Goal: Navigation & Orientation: Find specific page/section

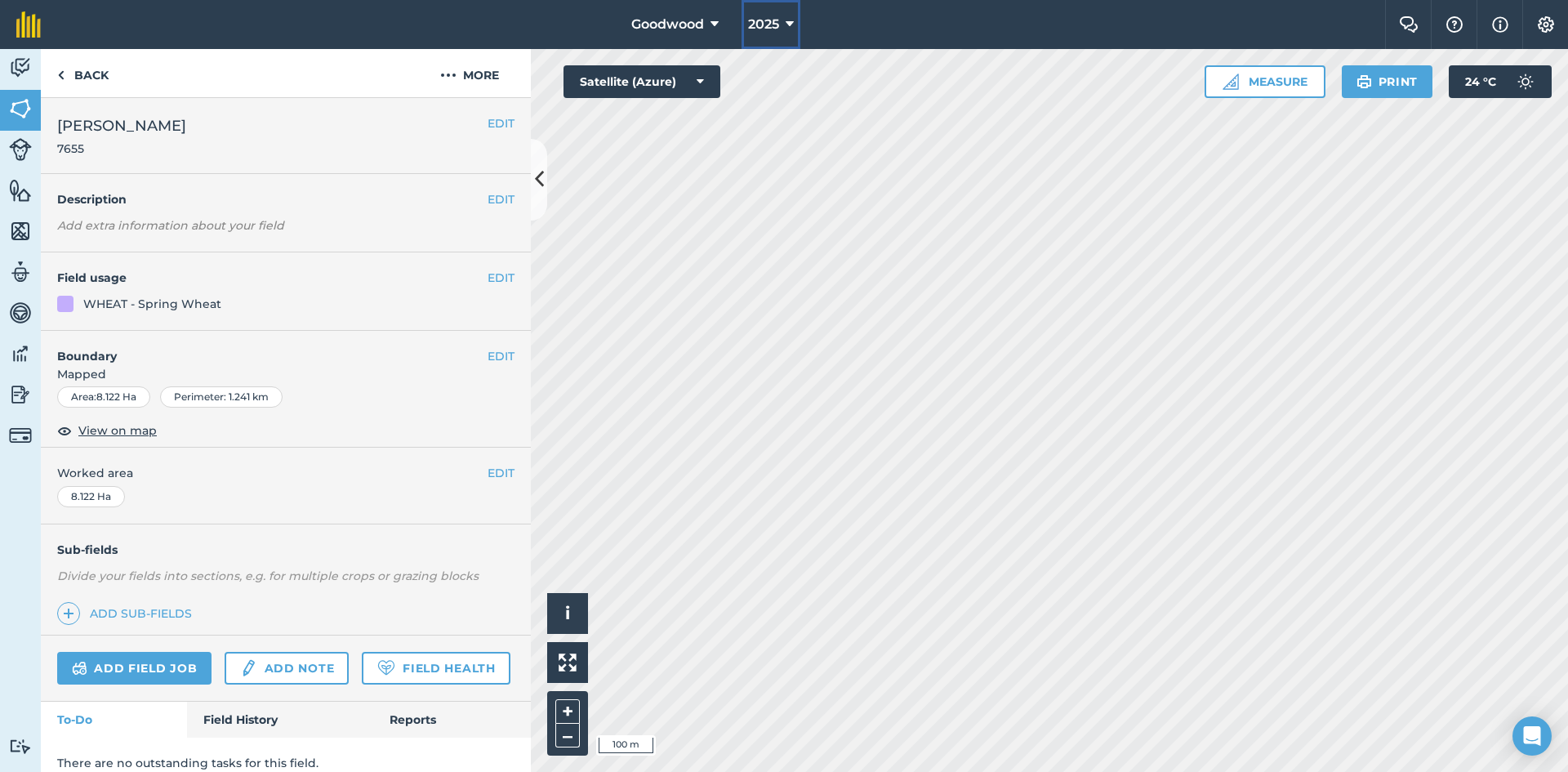
click at [796, 29] on button "2025" at bounding box center [771, 24] width 59 height 49
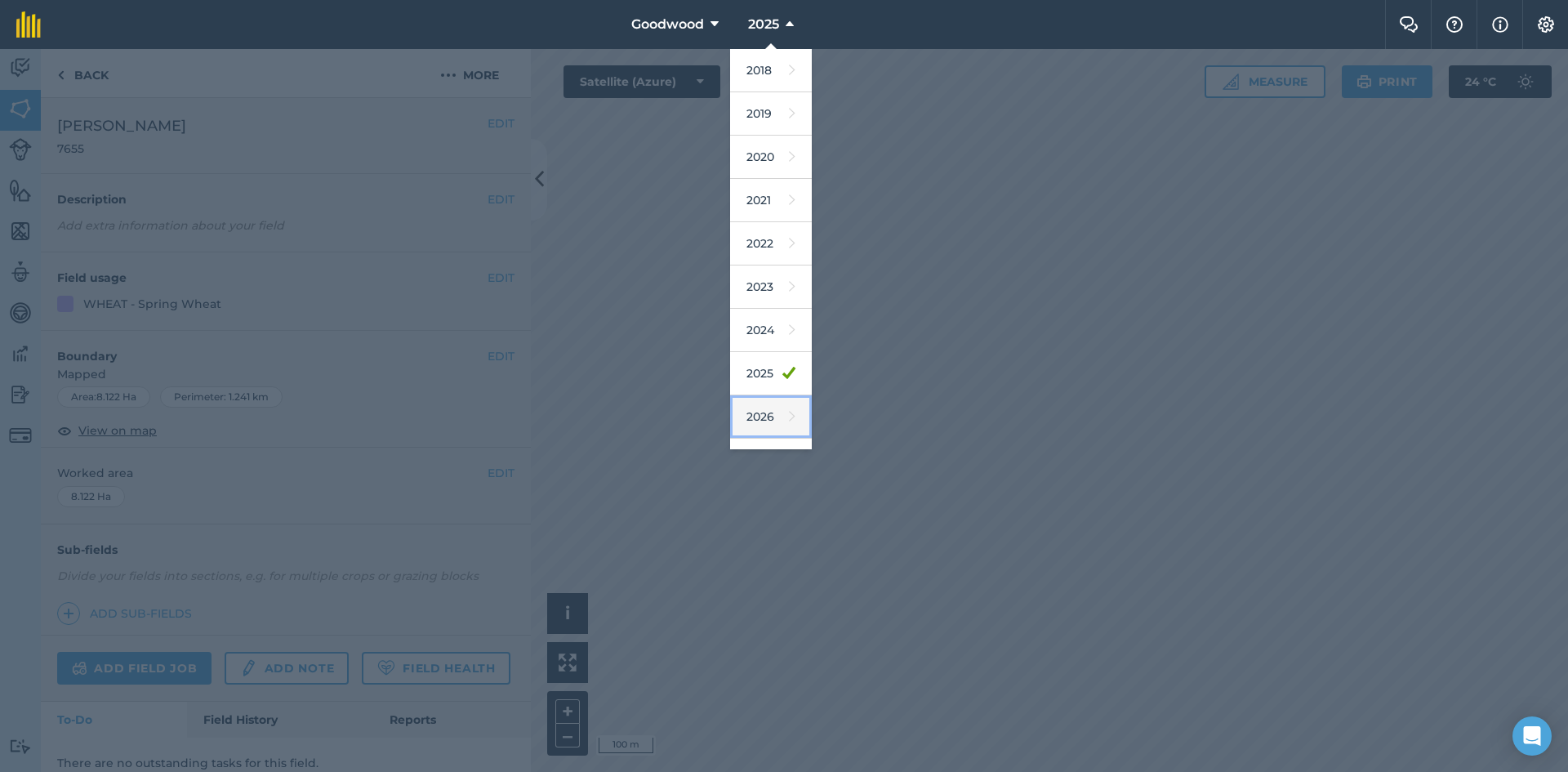
click at [751, 410] on link "2026" at bounding box center [771, 417] width 82 height 44
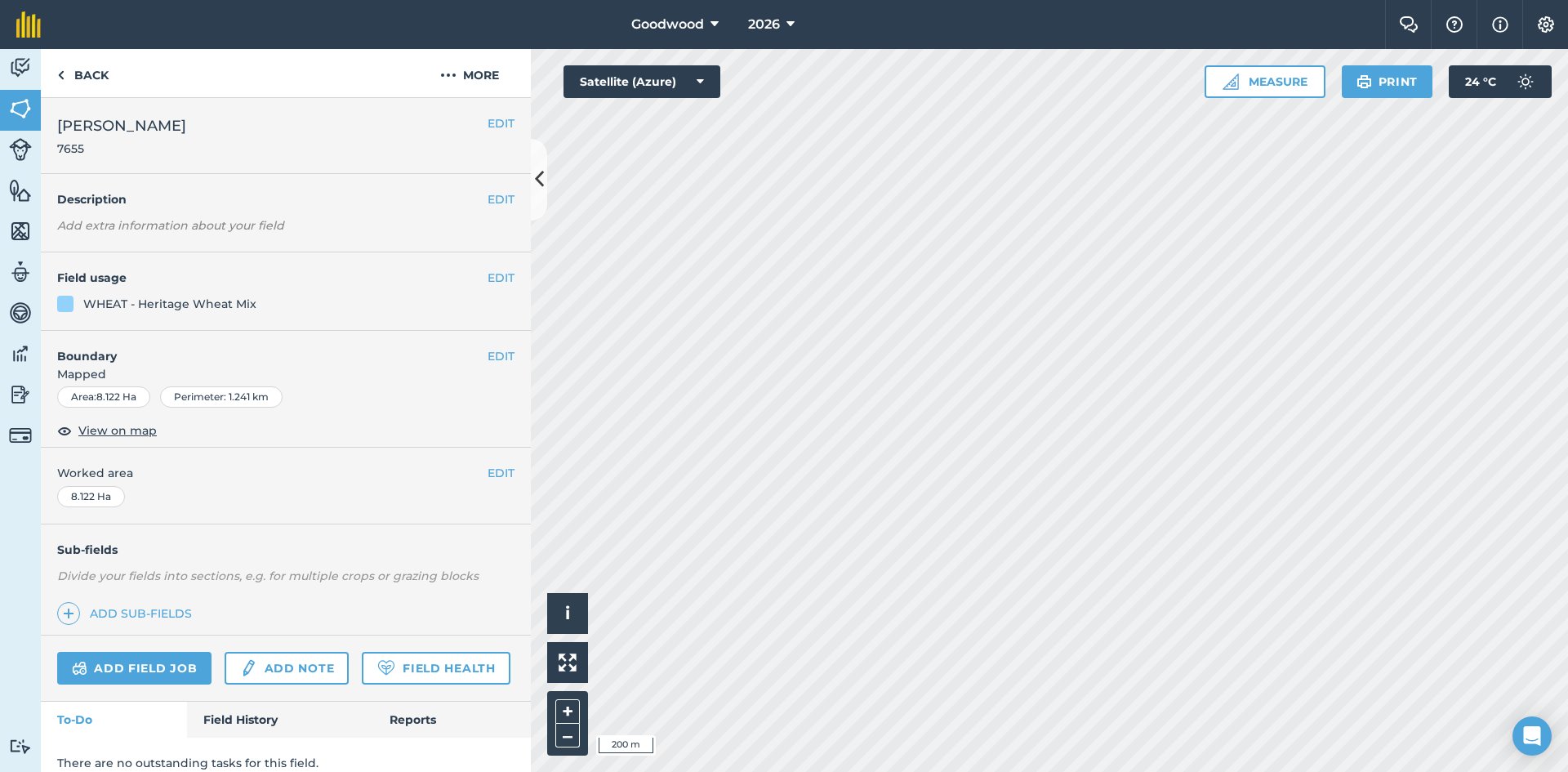
click at [1063, 16] on div "Goodwood 2026 Farm Chat Help Info Settings Goodwood - 2026 Reproduced with the …" at bounding box center [784, 386] width 1568 height 772
